Goal: Information Seeking & Learning: Find specific fact

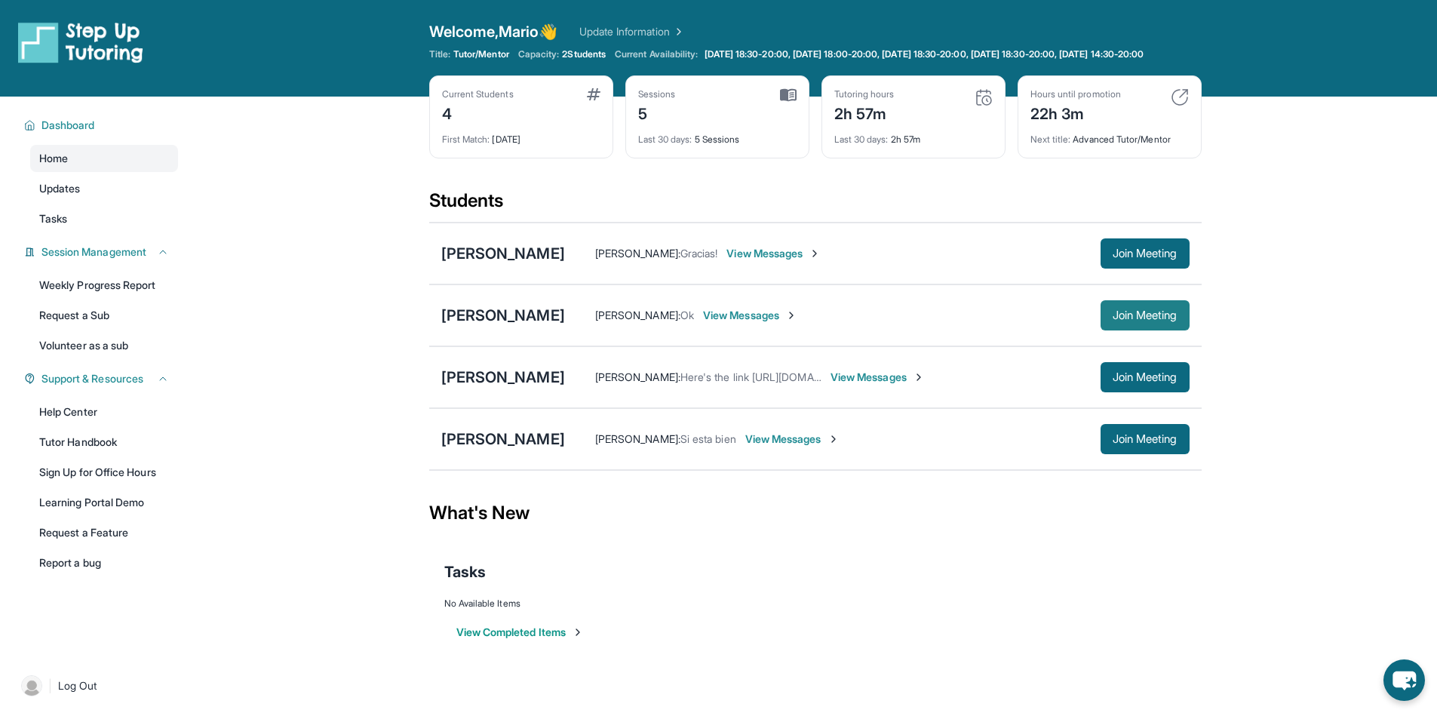
click at [1169, 320] on span "Join Meeting" at bounding box center [1145, 315] width 65 height 9
click at [483, 324] on div "[PERSON_NAME]" at bounding box center [503, 315] width 124 height 21
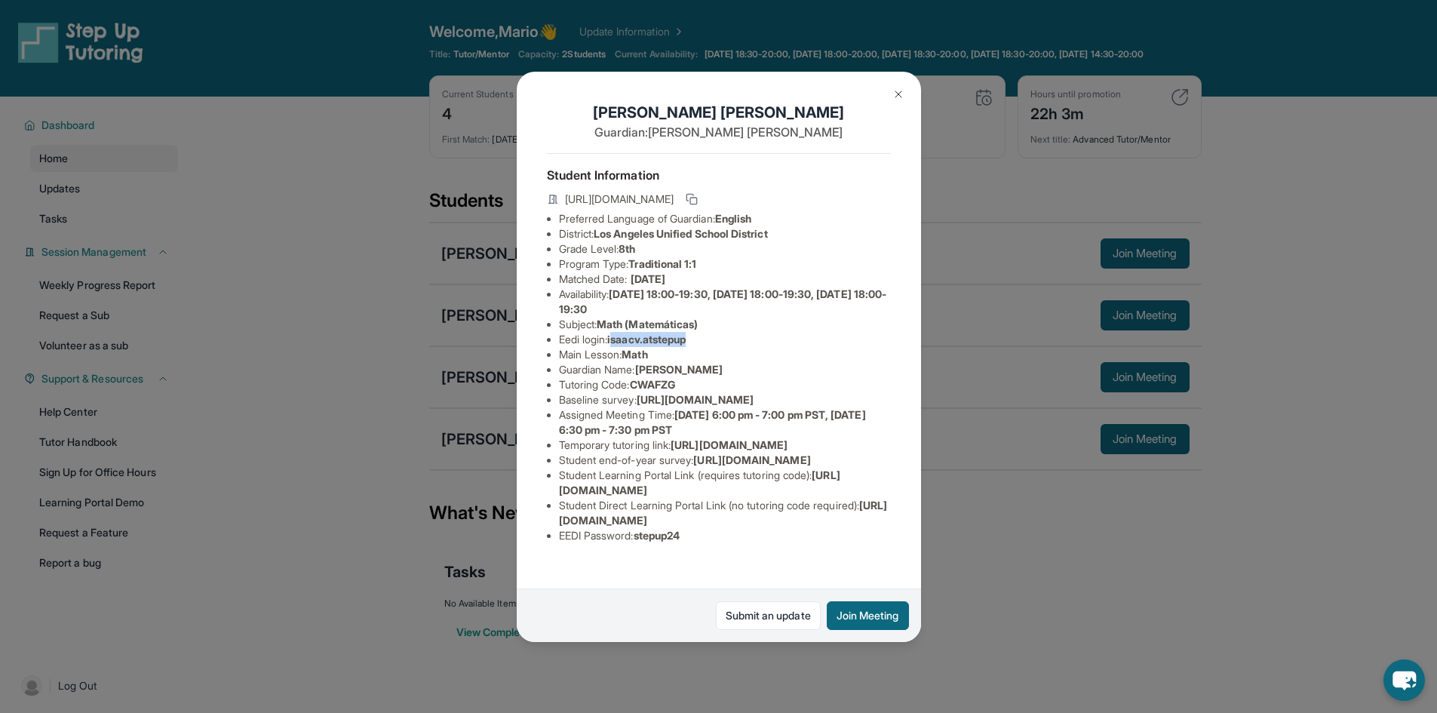
drag, startPoint x: 616, startPoint y: 354, endPoint x: 708, endPoint y: 350, distance: 92.1
click at [706, 347] on li "Eedi login : [PERSON_NAME].atstepup" at bounding box center [725, 339] width 332 height 15
copy span "saacv.atstepup"
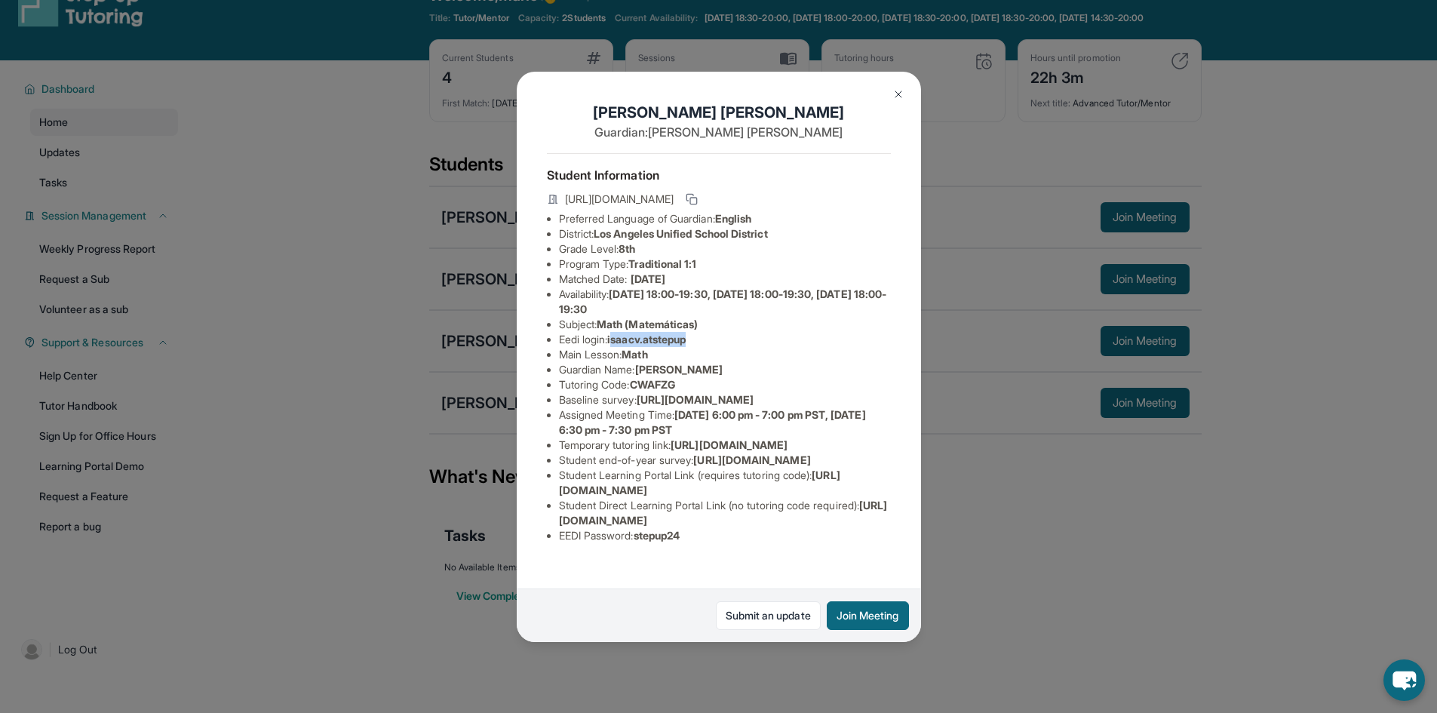
scroll to position [109, 0]
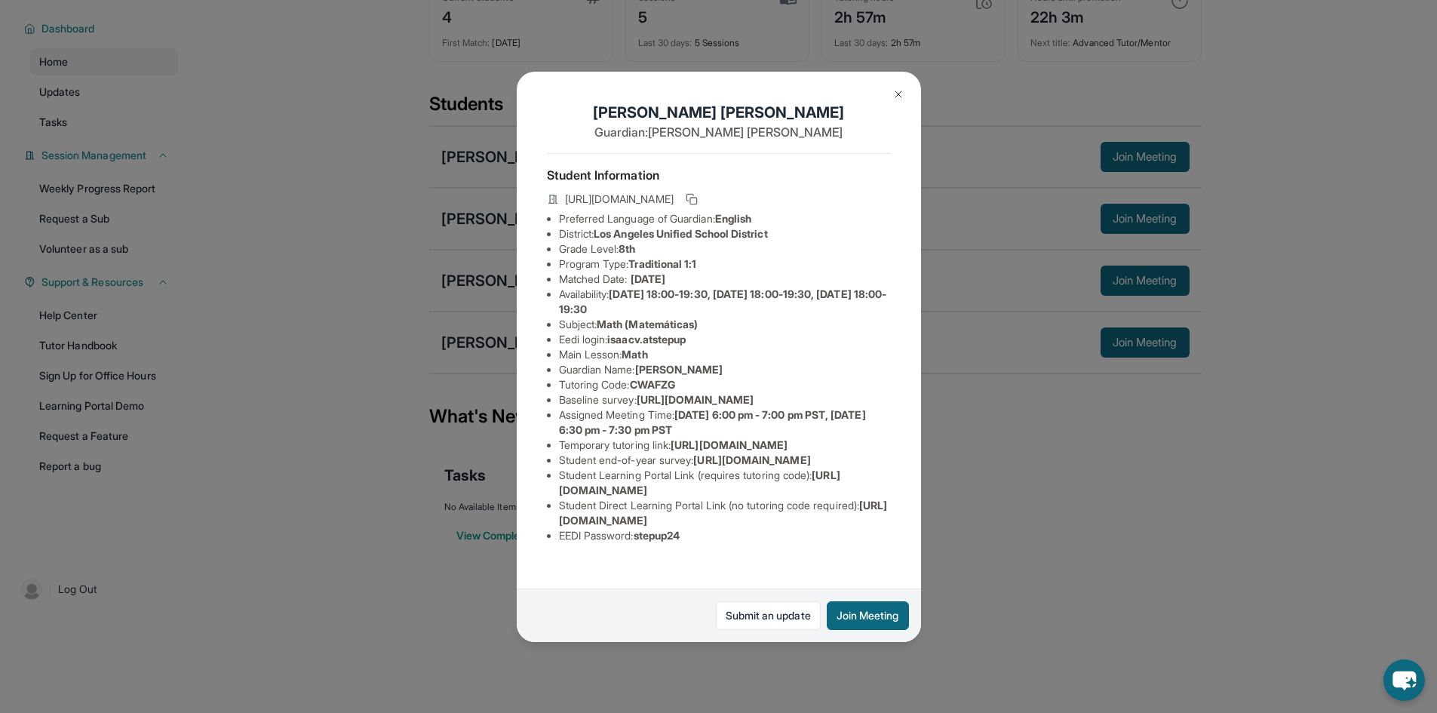
click at [678, 542] on li "EEDI Password : stepup24" at bounding box center [725, 535] width 332 height 15
drag, startPoint x: 678, startPoint y: 542, endPoint x: 678, endPoint y: 551, distance: 8.3
click at [678, 543] on li "EEDI Password : stepup24" at bounding box center [725, 535] width 332 height 15
copy span "stepup24"
drag, startPoint x: 613, startPoint y: 226, endPoint x: 672, endPoint y: 225, distance: 58.9
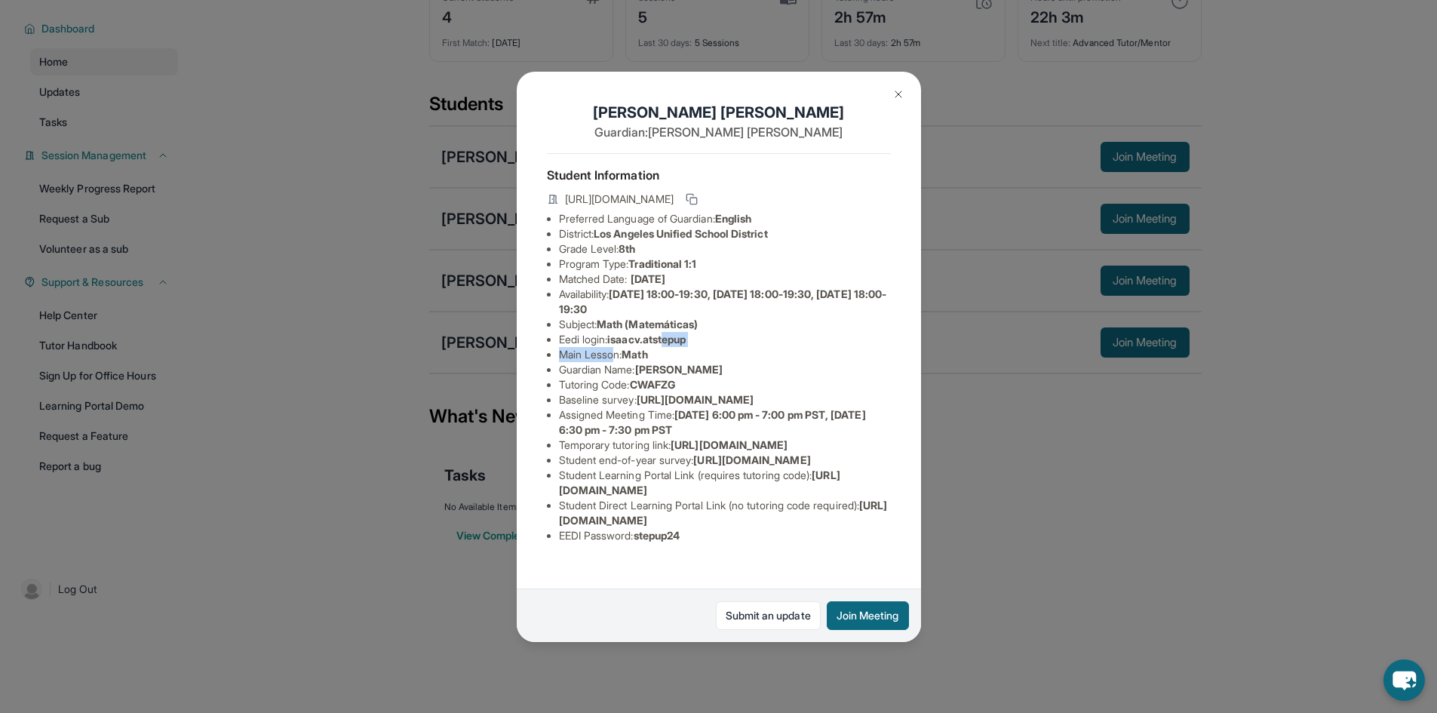
click at [673, 225] on ul "Preferred Language of Guardian: English District: [GEOGRAPHIC_DATA] Unified Sch…" at bounding box center [719, 377] width 344 height 332
click at [672, 332] on li "Eedi login : [PERSON_NAME].atstepup" at bounding box center [725, 339] width 332 height 15
drag, startPoint x: 608, startPoint y: 221, endPoint x: 615, endPoint y: 223, distance: 7.7
click at [615, 332] on li "Eedi login : [PERSON_NAME].atstepup" at bounding box center [725, 339] width 332 height 15
click at [612, 332] on li "Eedi login : [PERSON_NAME].atstepup" at bounding box center [725, 339] width 332 height 15
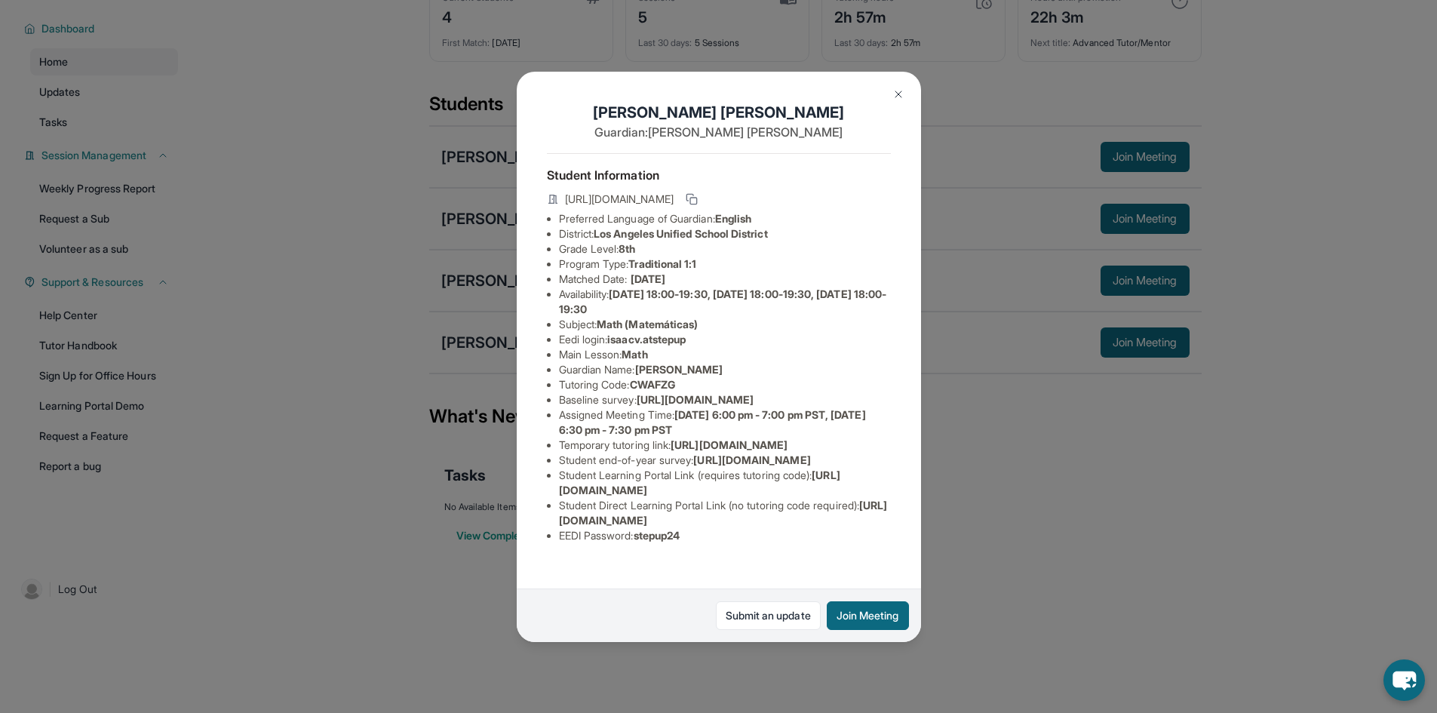
drag, startPoint x: 624, startPoint y: 222, endPoint x: 606, endPoint y: 217, distance: 18.7
click at [618, 333] on span "isaacv.atstepup" at bounding box center [646, 339] width 78 height 13
drag, startPoint x: 611, startPoint y: 217, endPoint x: 712, endPoint y: 225, distance: 101.4
click at [712, 332] on li "Eedi login : [PERSON_NAME].atstepup" at bounding box center [725, 339] width 332 height 15
copy li "isaacv.atstepup"
